Goal: Check status: Check status

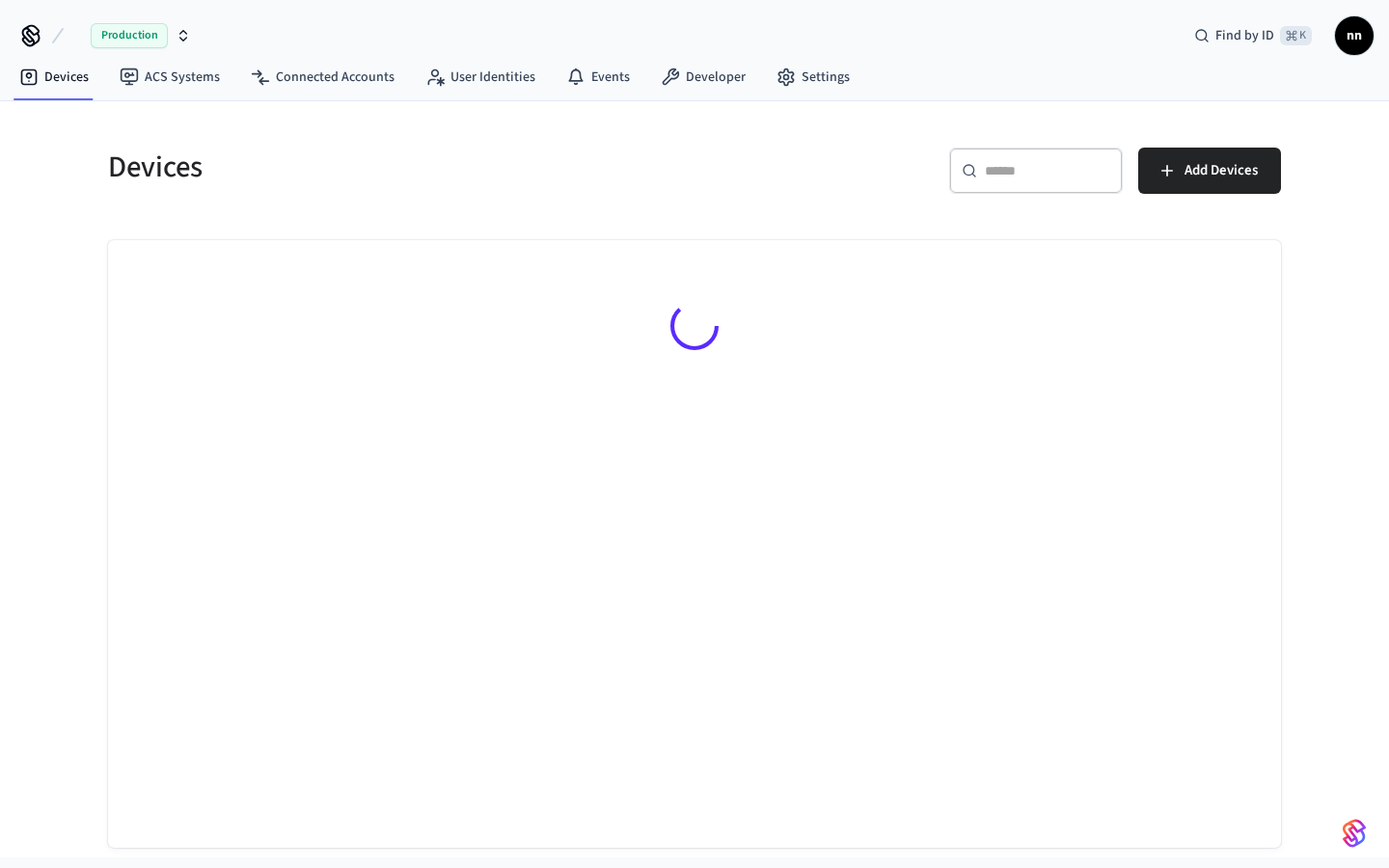
click at [1001, 188] on div "​ ​" at bounding box center [1036, 170] width 174 height 46
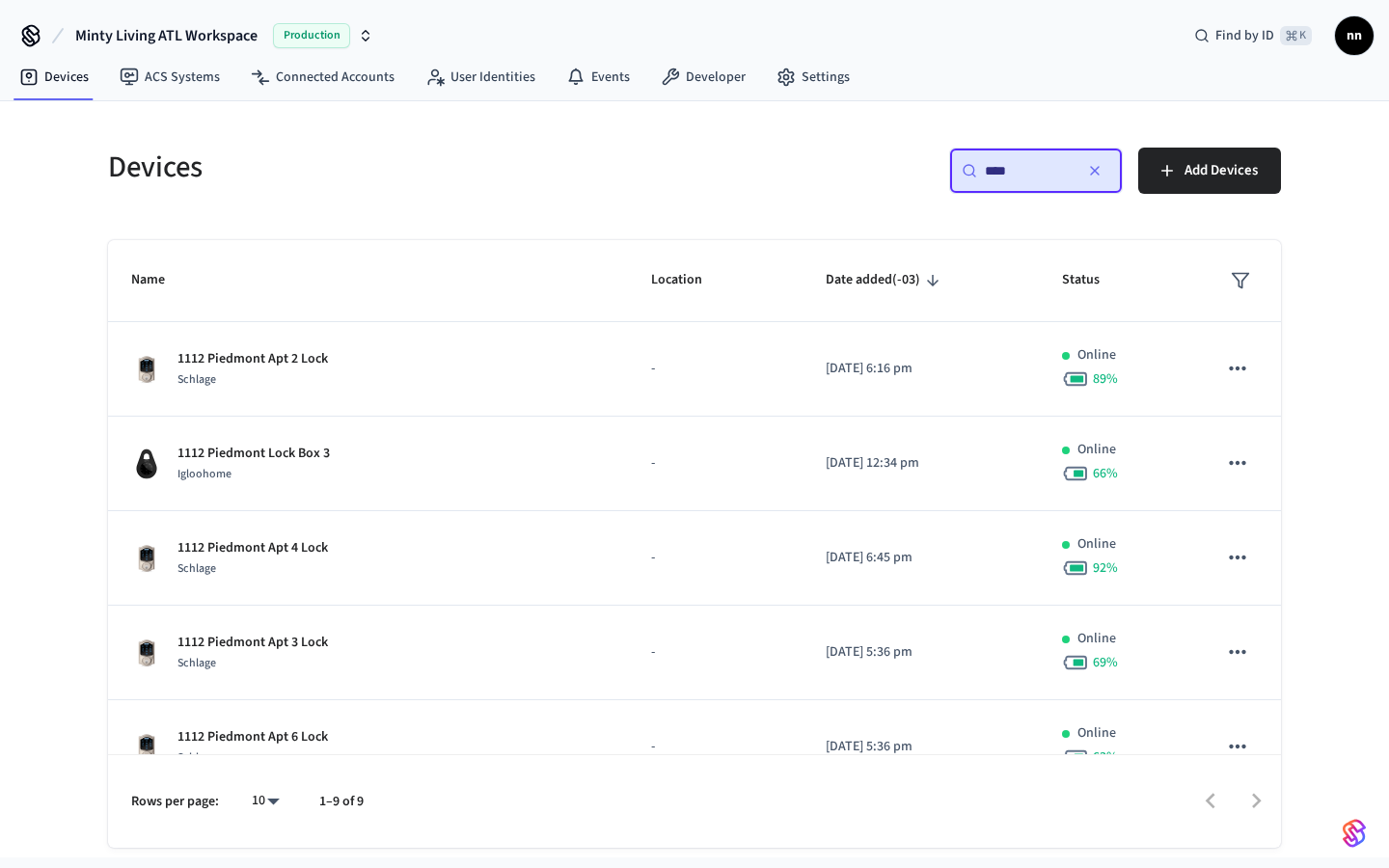
type input "****"
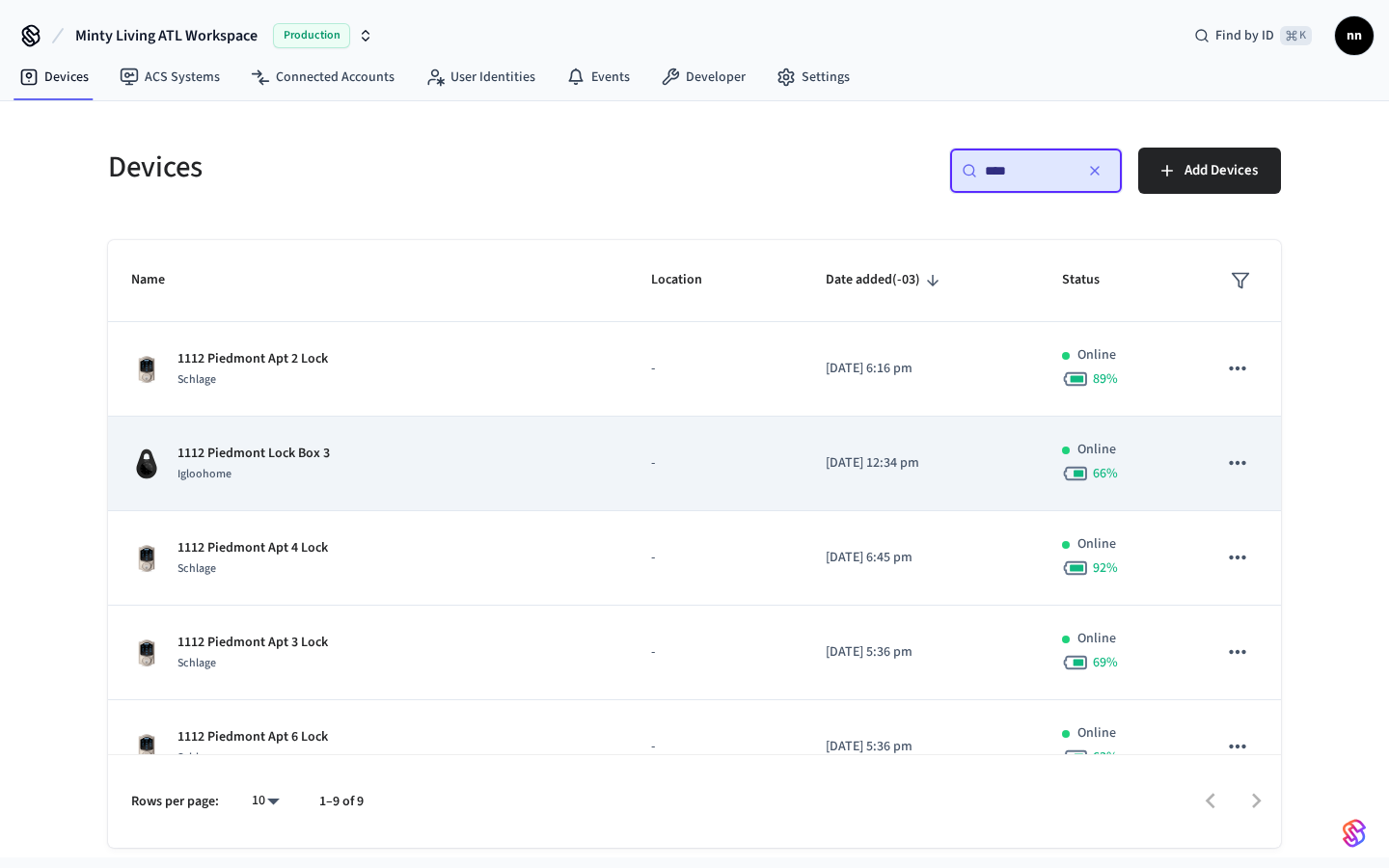
click at [368, 471] on div "1112 Piedmont Lock Box 3 Igloohome" at bounding box center [368, 464] width 474 height 41
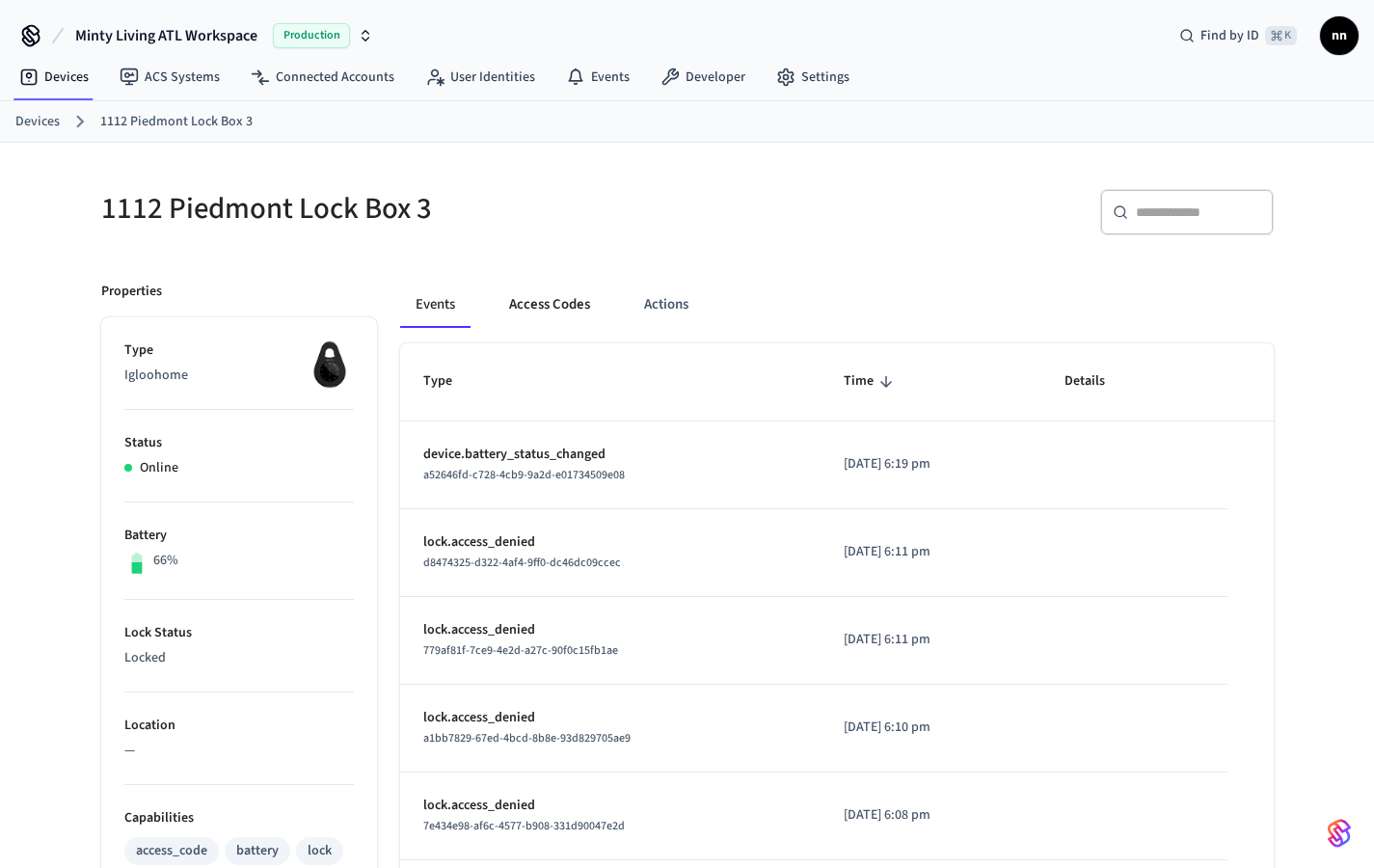
click at [558, 302] on button "Access Codes" at bounding box center [550, 304] width 112 height 46
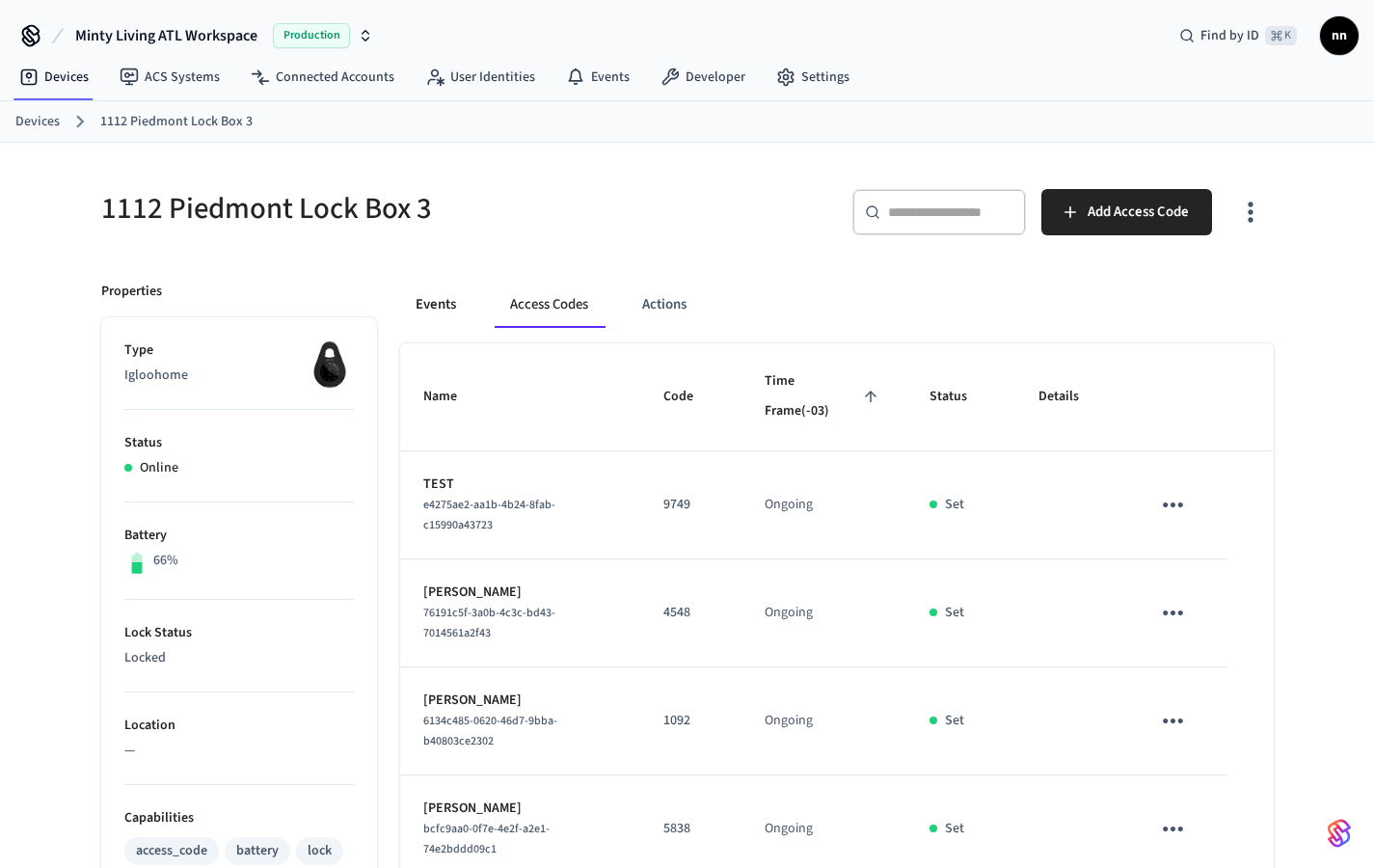
click at [441, 303] on button "Events" at bounding box center [436, 304] width 71 height 46
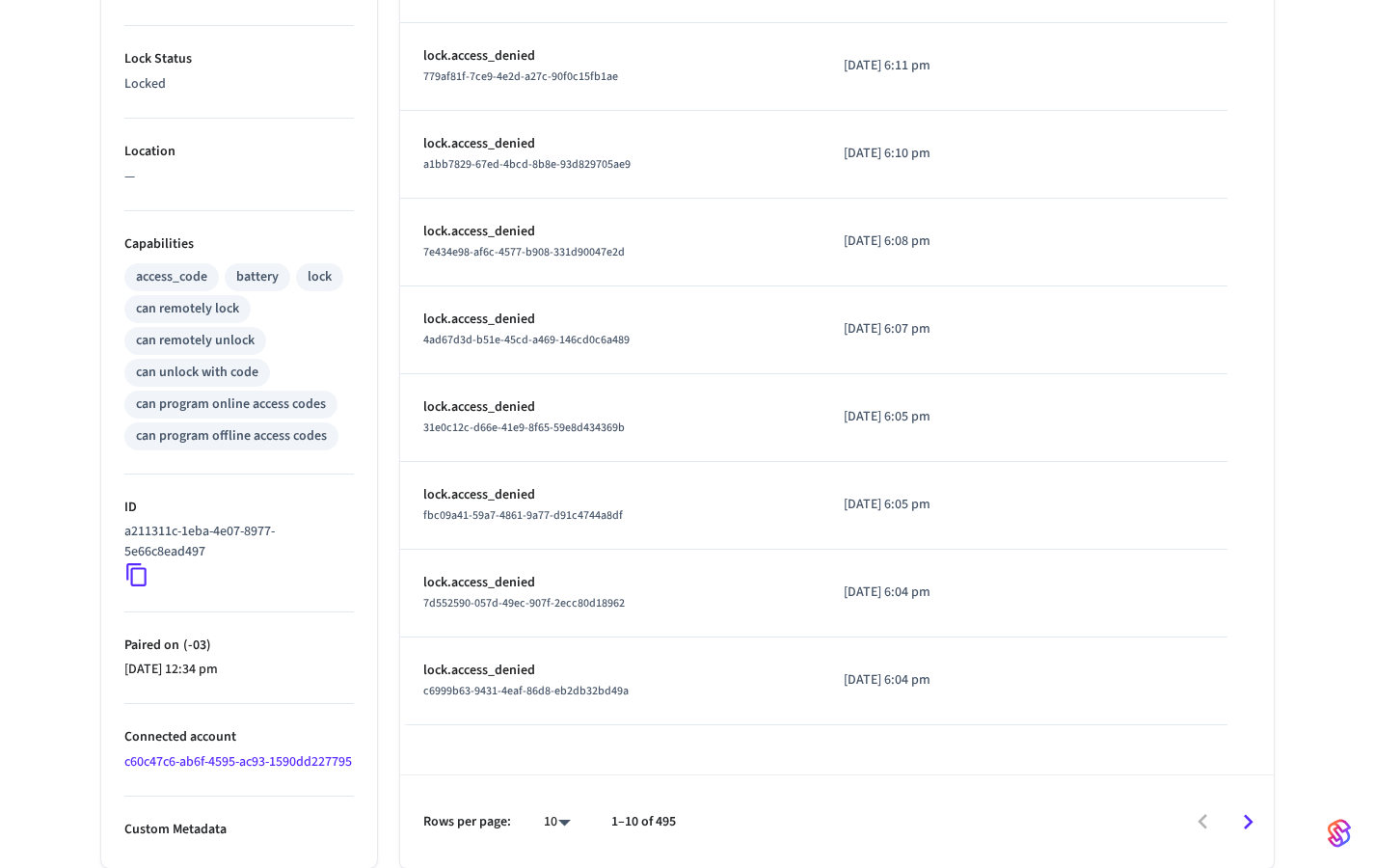
scroll to position [594, 0]
click at [1245, 813] on icon "Go to next page" at bounding box center [1248, 821] width 10 height 16
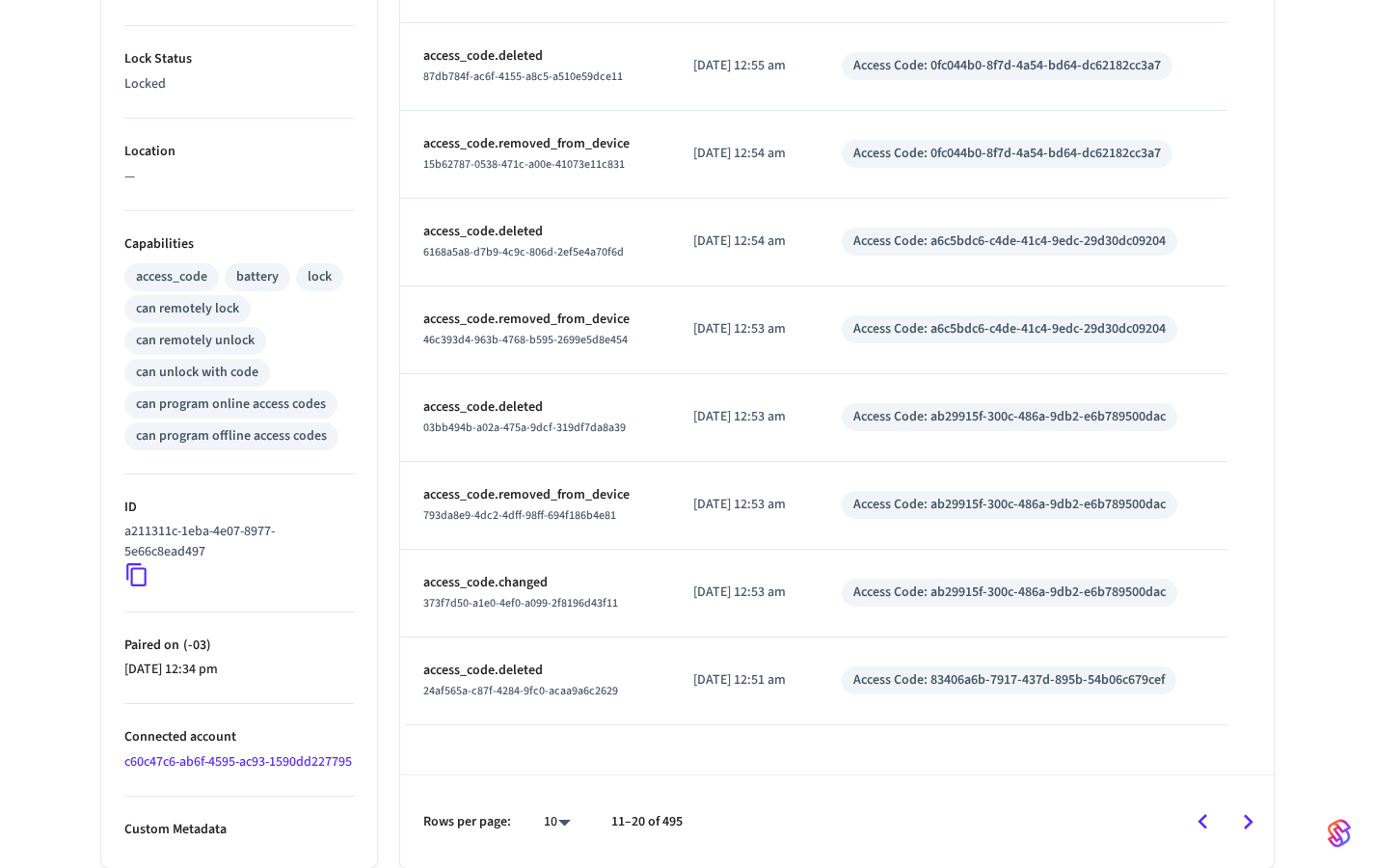
click at [1205, 825] on icon "Go to previous page" at bounding box center [1202, 821] width 10 height 16
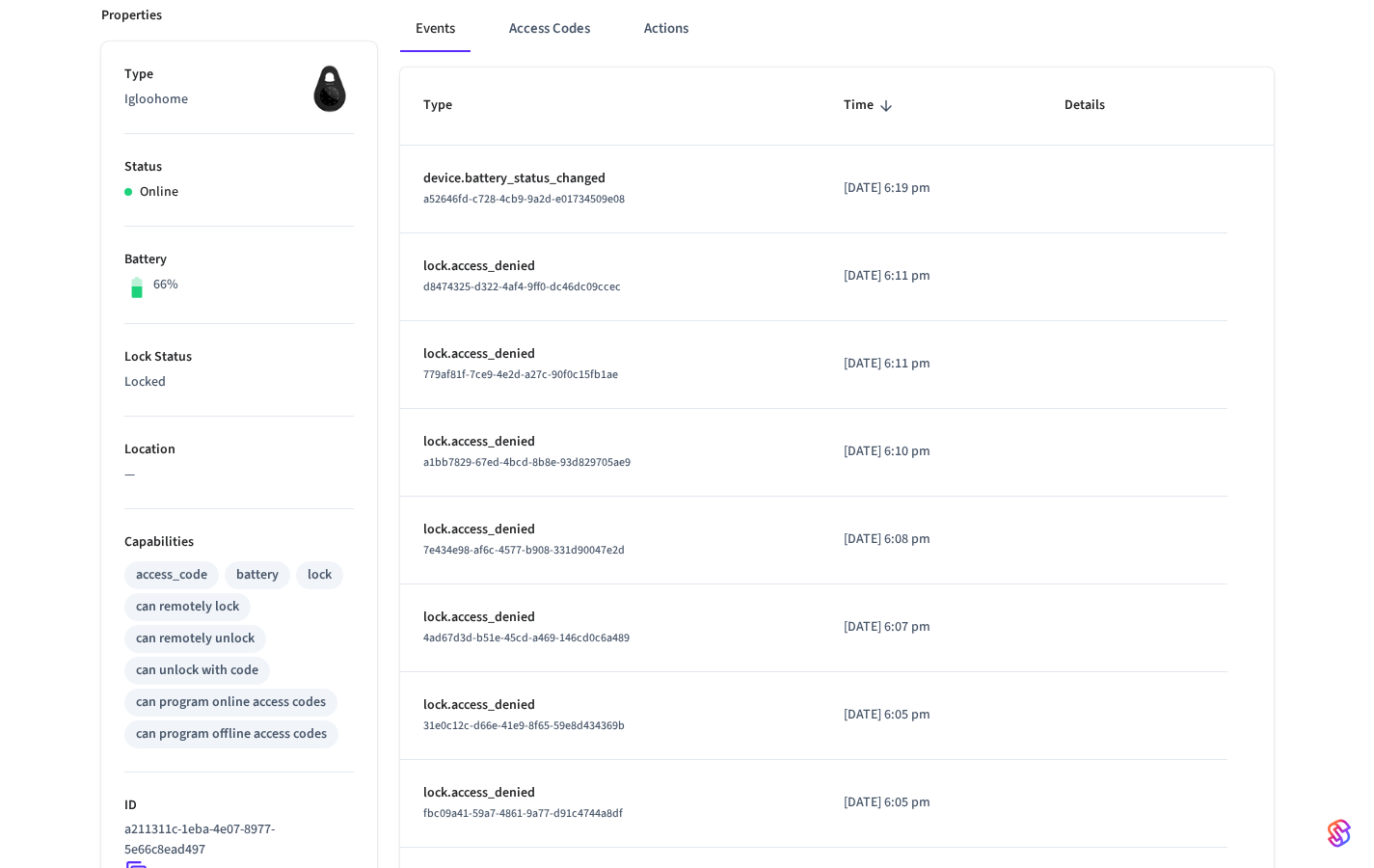
scroll to position [390, 0]
